Goal: Transaction & Acquisition: Register for event/course

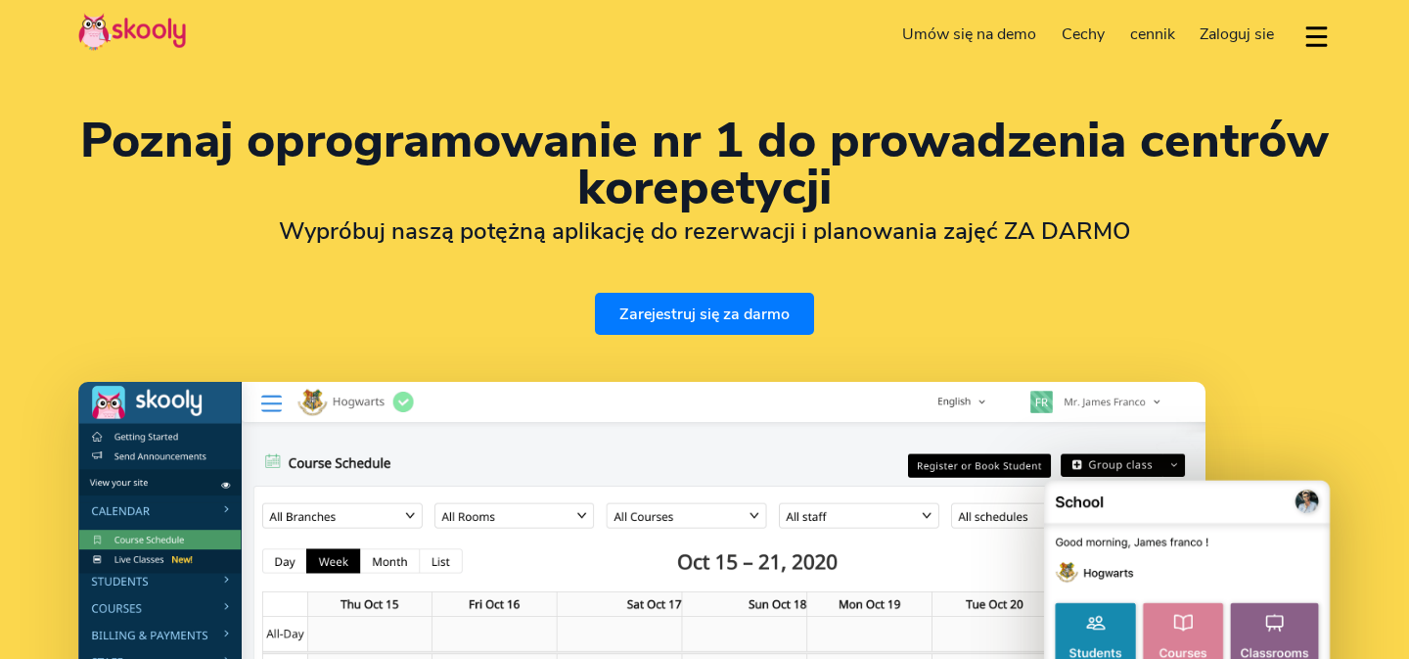
select select "pl"
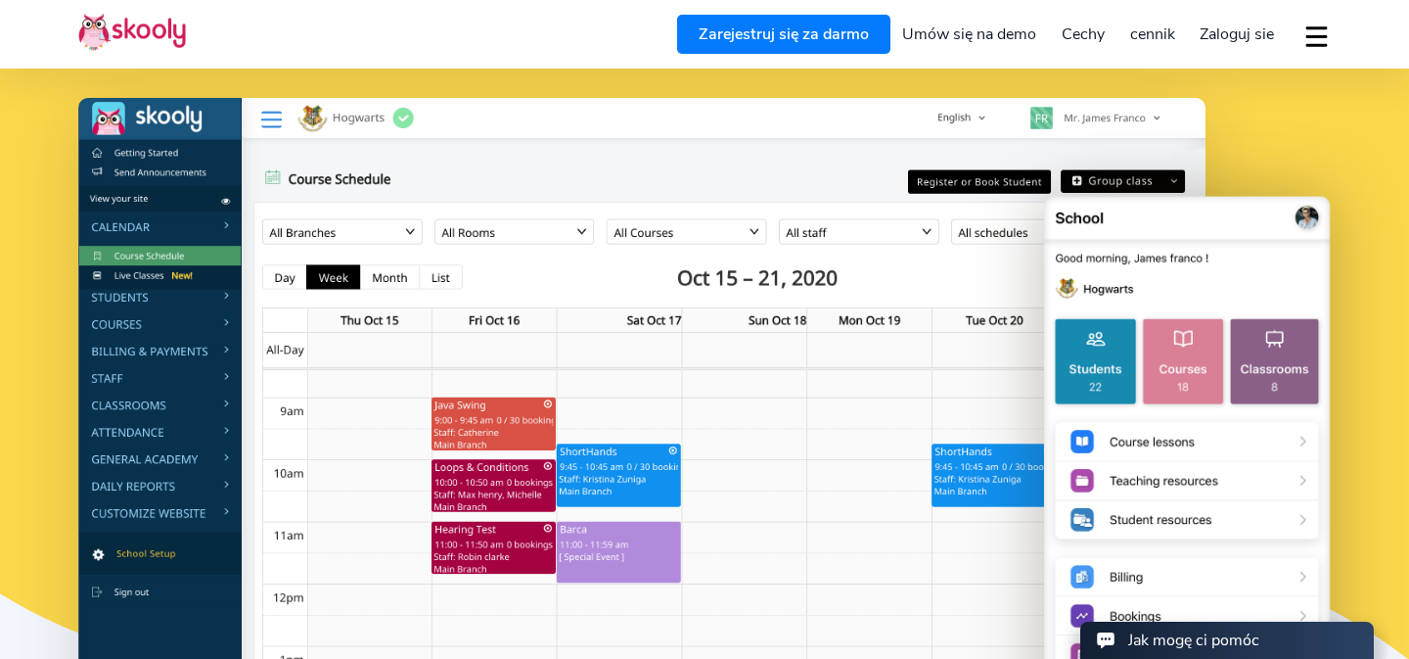
select select "48"
select select "[GEOGRAPHIC_DATA]"
select select "Europe/[GEOGRAPHIC_DATA]"
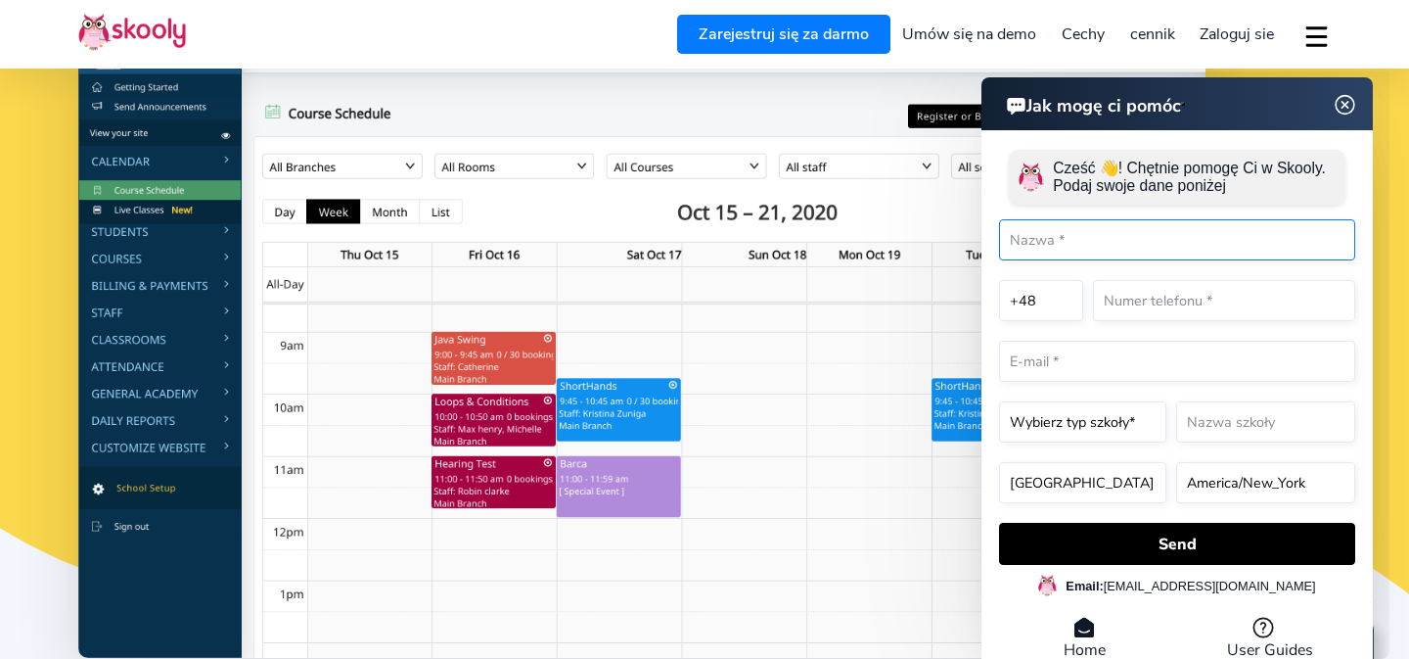
scroll to position [350, 0]
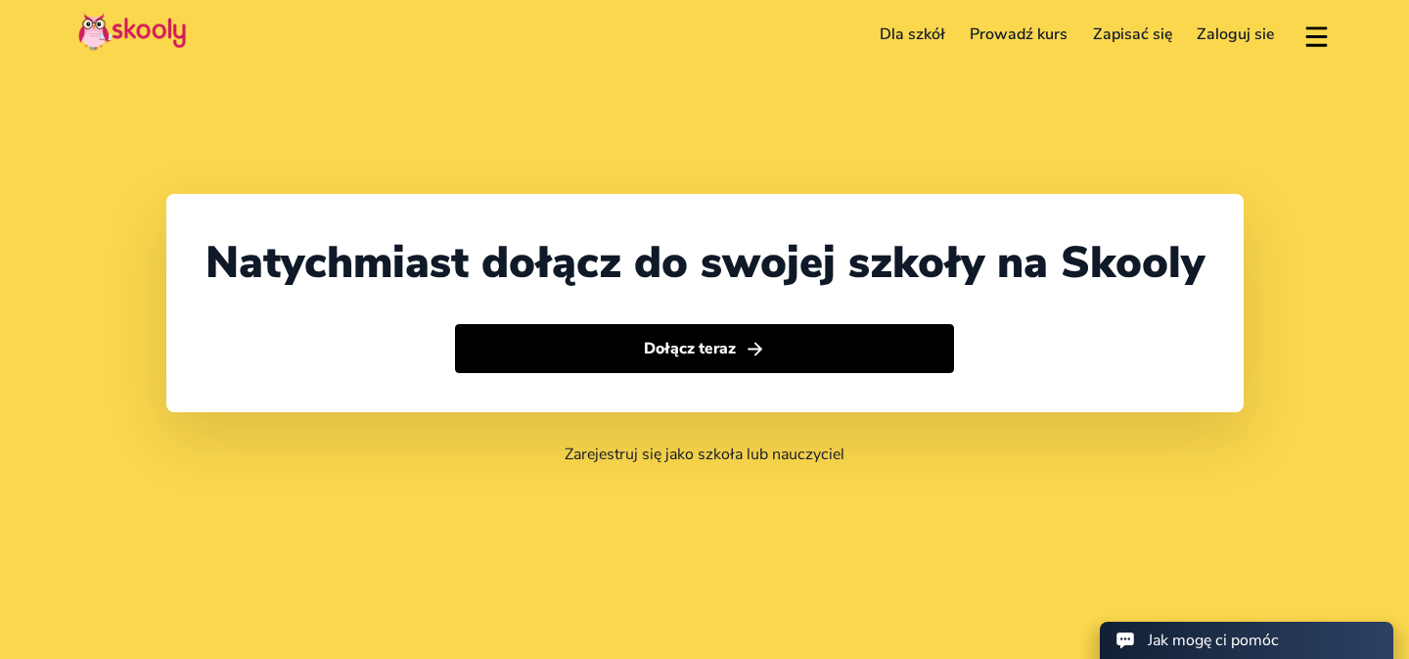
select select "48"
select select "[GEOGRAPHIC_DATA]"
select select "Europe/[GEOGRAPHIC_DATA]"
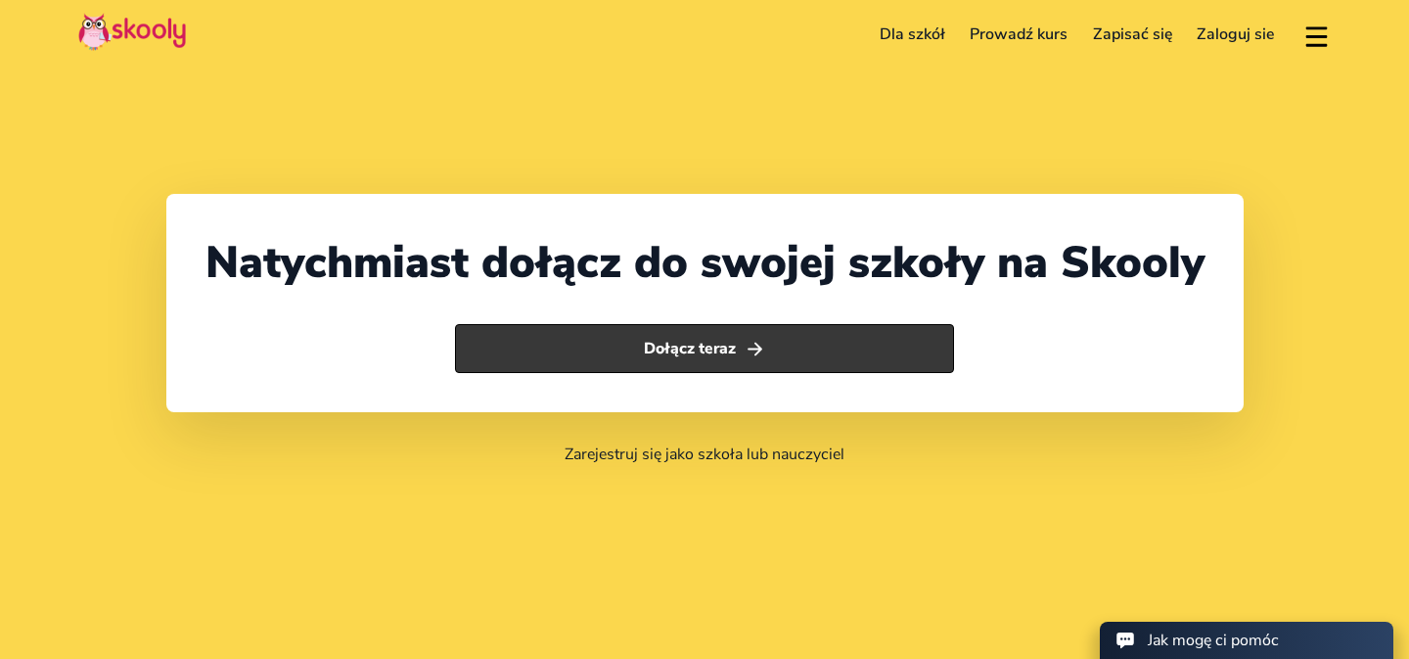
click at [815, 328] on button "Dołącz teraz" at bounding box center [705, 348] width 500 height 49
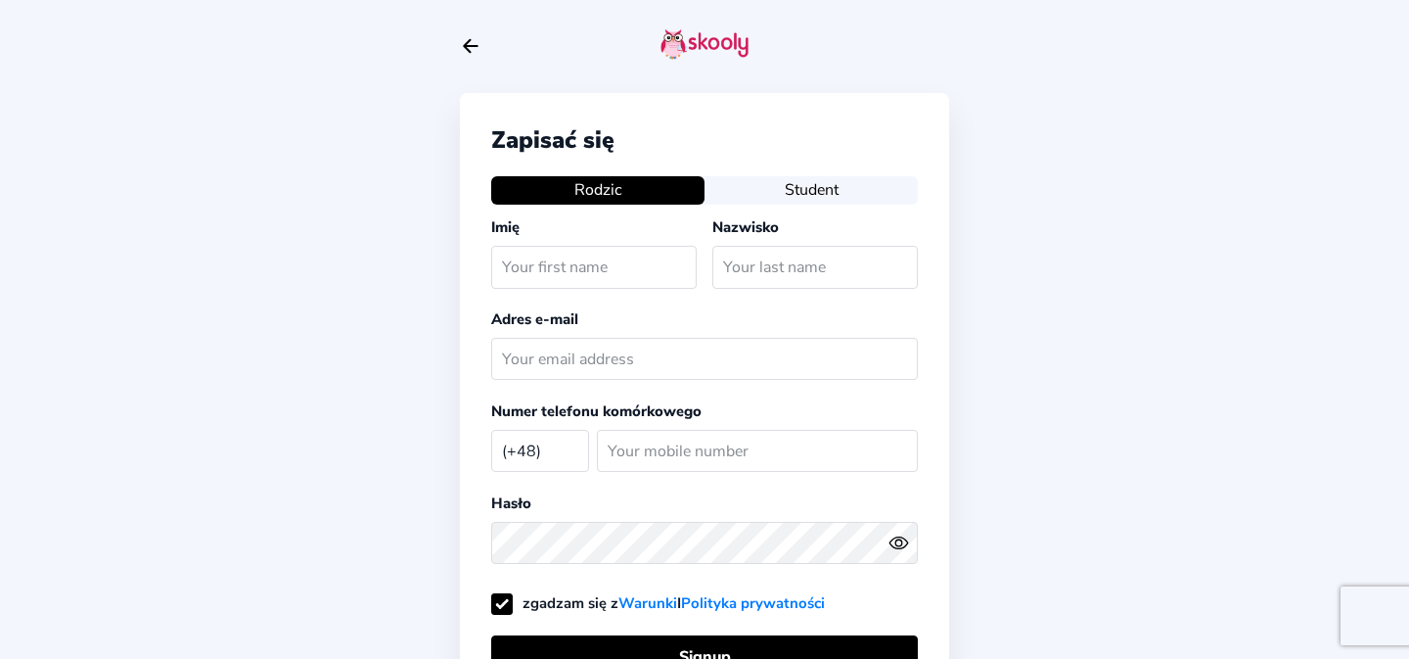
select select "PL"
click at [467, 44] on icon "Arrow Back" at bounding box center [471, 46] width 22 height 22
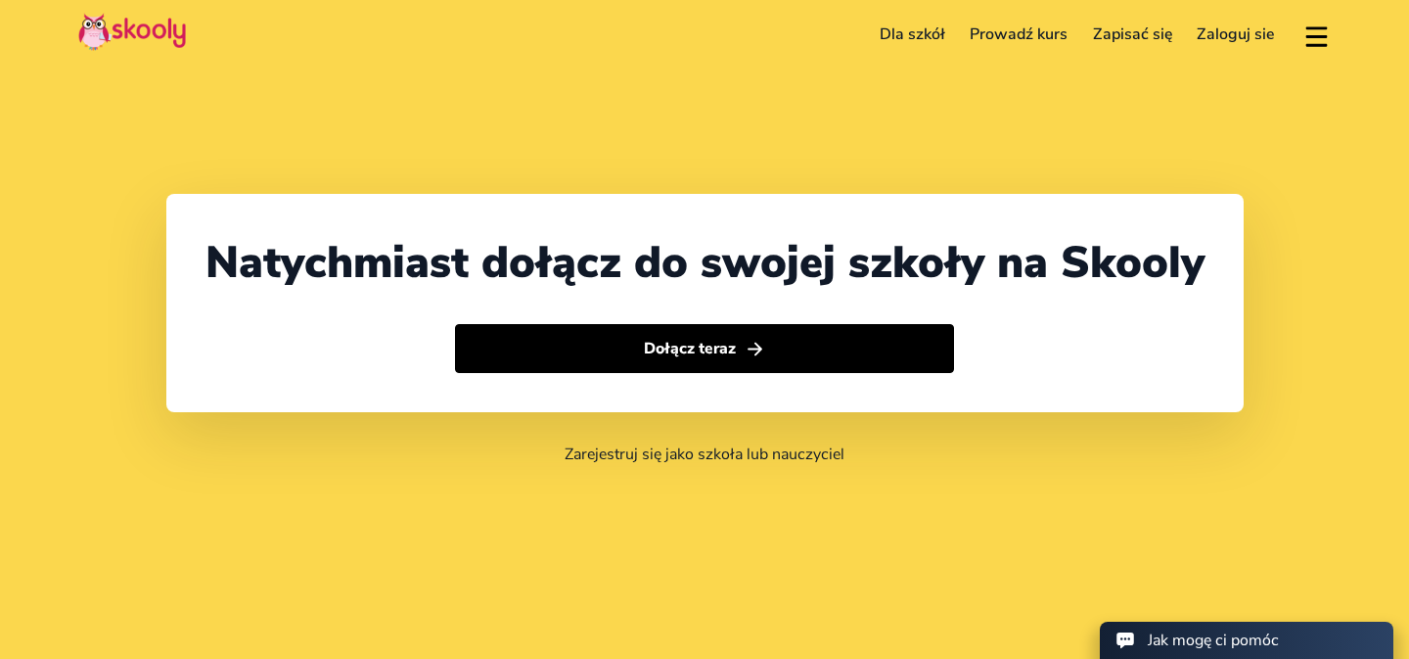
select select "48"
select select "[GEOGRAPHIC_DATA]"
select select "Europe/[GEOGRAPHIC_DATA]"
